Goal: Find specific page/section: Find specific page/section

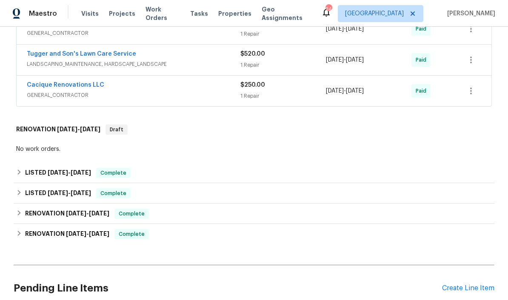
scroll to position [245, 0]
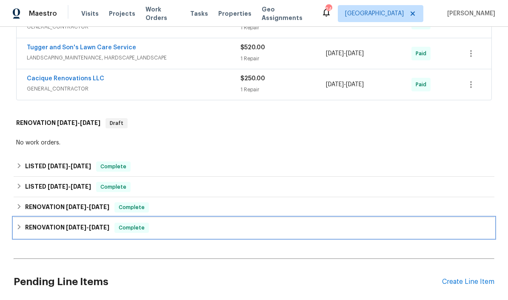
click at [44, 228] on h6 "RENOVATION [DATE] - [DATE]" at bounding box center [67, 228] width 84 height 10
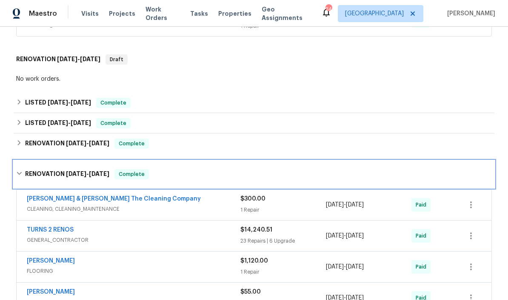
scroll to position [317, 0]
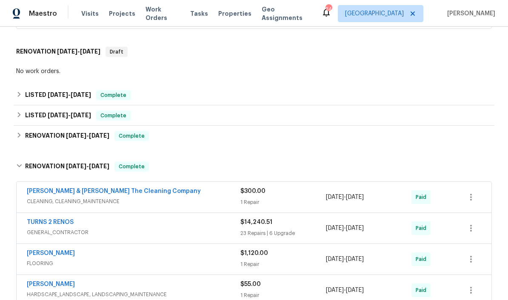
click at [46, 188] on link "[PERSON_NAME] & [PERSON_NAME] The Cleaning Company" at bounding box center [114, 191] width 174 height 6
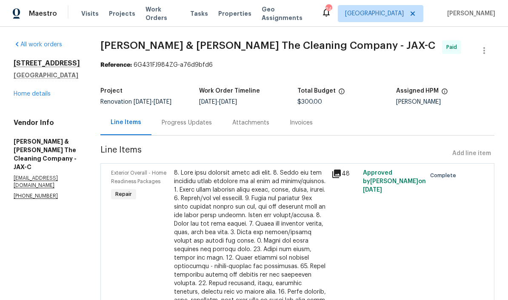
click at [31, 95] on link "Home details" at bounding box center [32, 94] width 37 height 6
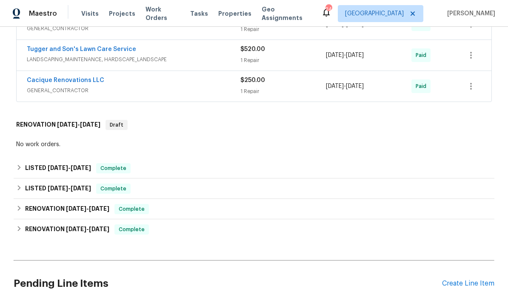
scroll to position [248, 0]
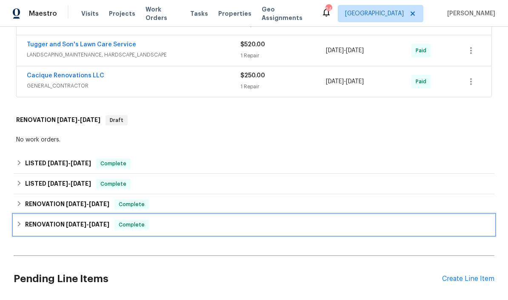
click at [49, 226] on h6 "RENOVATION [DATE] - [DATE]" at bounding box center [67, 225] width 84 height 10
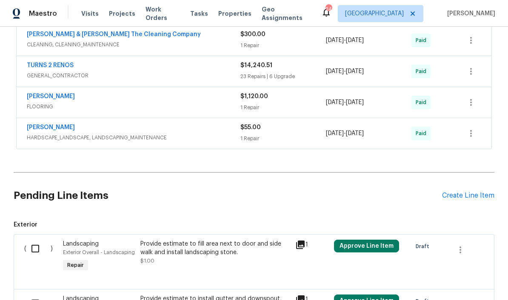
scroll to position [477, 0]
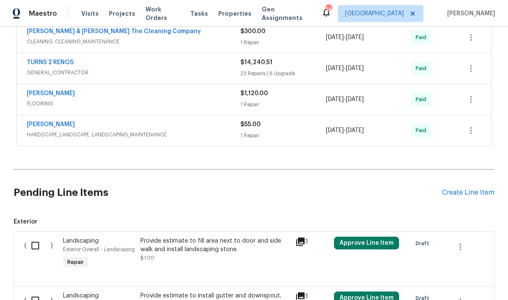
click at [43, 122] on link "[PERSON_NAME]" at bounding box center [51, 125] width 48 height 6
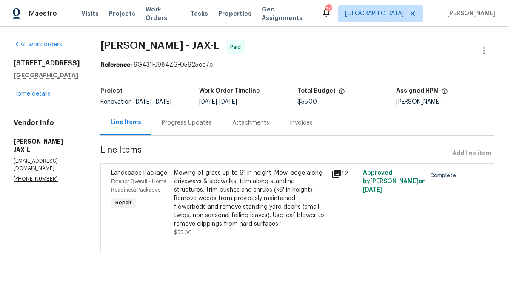
click at [31, 87] on div "[STREET_ADDRESS] Home details" at bounding box center [47, 78] width 66 height 39
click at [23, 96] on link "Home details" at bounding box center [32, 94] width 37 height 6
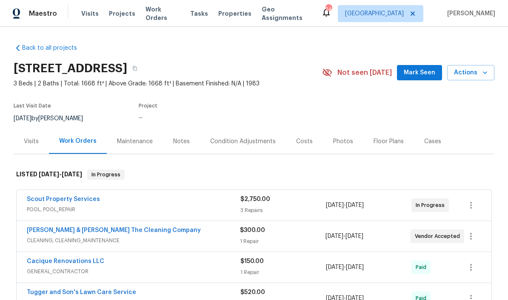
click at [30, 92] on section "[STREET_ADDRESS] 3 Beds | 2 Baths | Total: 1668 ft² | Above Grade: 1668 ft² | B…" at bounding box center [254, 92] width 481 height 71
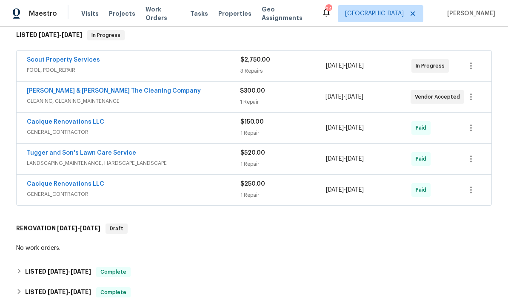
scroll to position [159, 0]
